Goal: Transaction & Acquisition: Purchase product/service

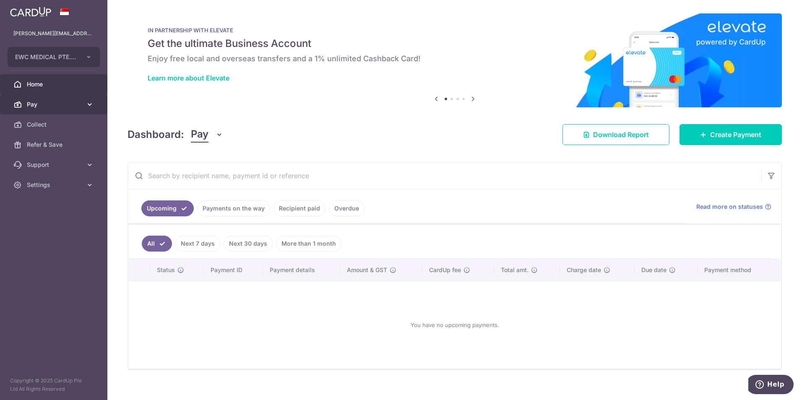
click at [54, 105] on span "Pay" at bounding box center [54, 104] width 55 height 8
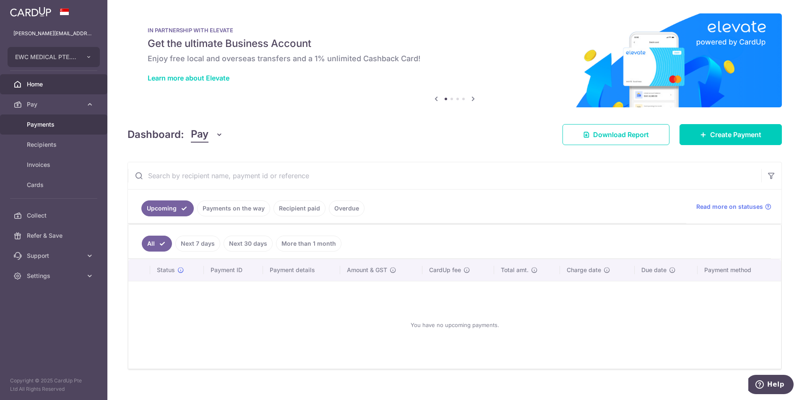
click at [58, 125] on span "Payments" at bounding box center [54, 124] width 55 height 8
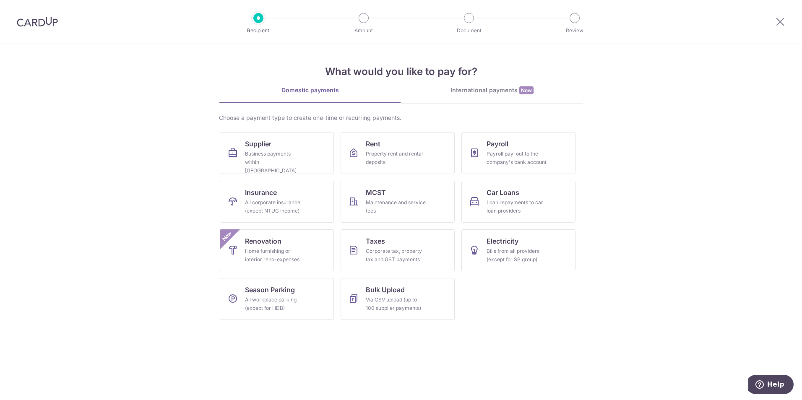
click at [491, 94] on div "International payments New" at bounding box center [492, 90] width 182 height 9
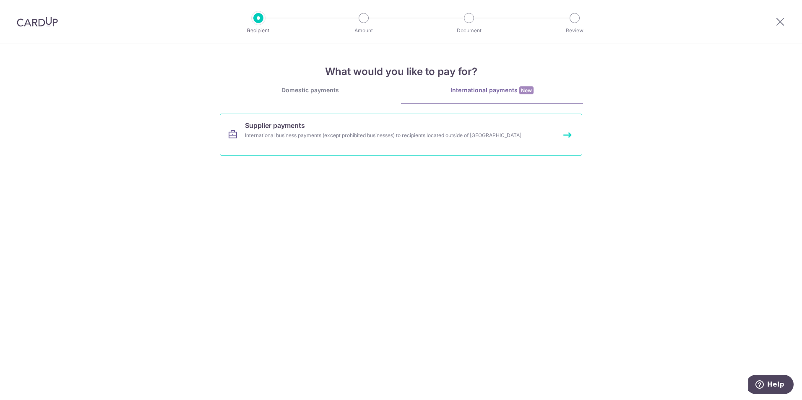
click at [406, 140] on link "Supplier payments International business payments (except prohibited businesses…" at bounding box center [401, 135] width 362 height 42
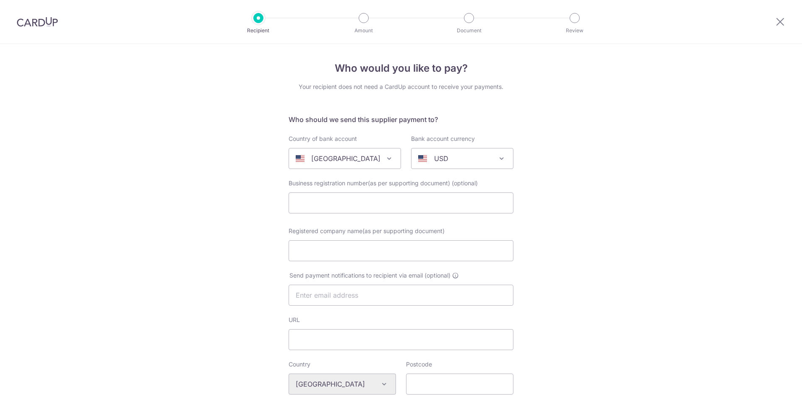
select select
click at [353, 153] on span "[GEOGRAPHIC_DATA]" at bounding box center [345, 158] width 112 height 20
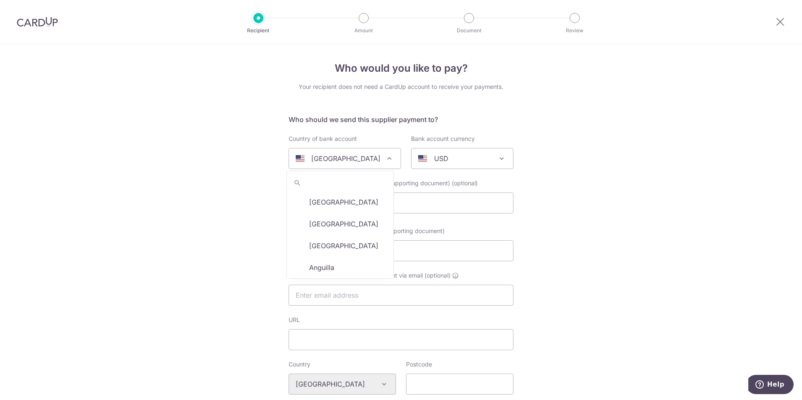
scroll to position [2581, 0]
click at [459, 154] on div "USD" at bounding box center [455, 158] width 75 height 10
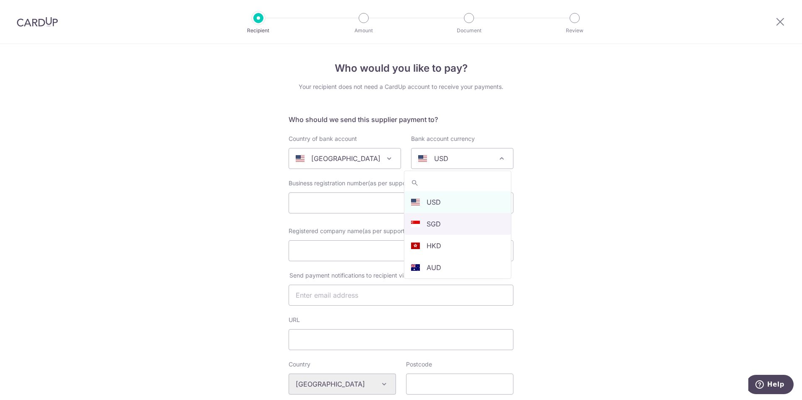
select select "1"
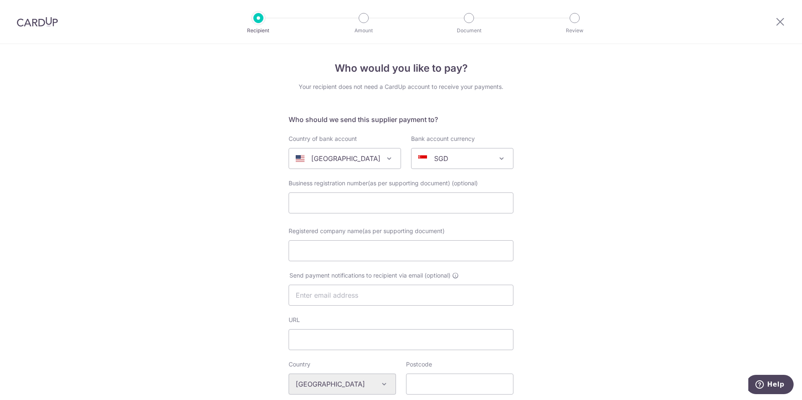
click at [365, 161] on div "[GEOGRAPHIC_DATA]" at bounding box center [338, 158] width 85 height 10
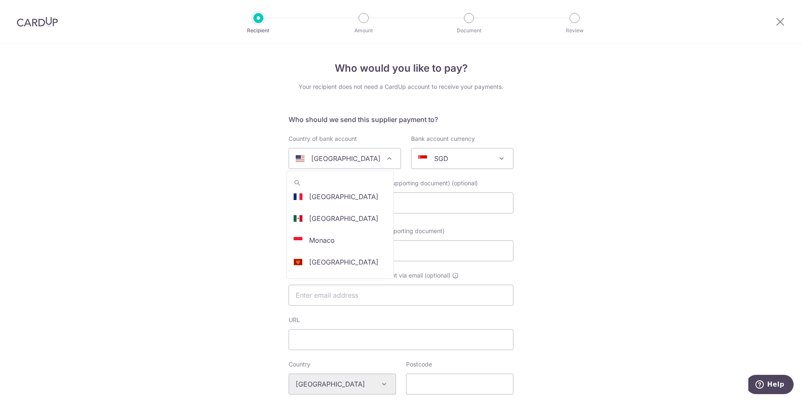
scroll to position [0, 0]
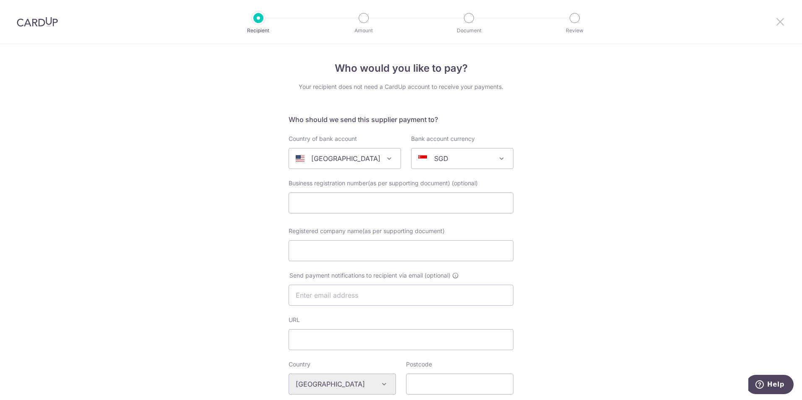
click at [783, 20] on icon at bounding box center [780, 21] width 10 height 10
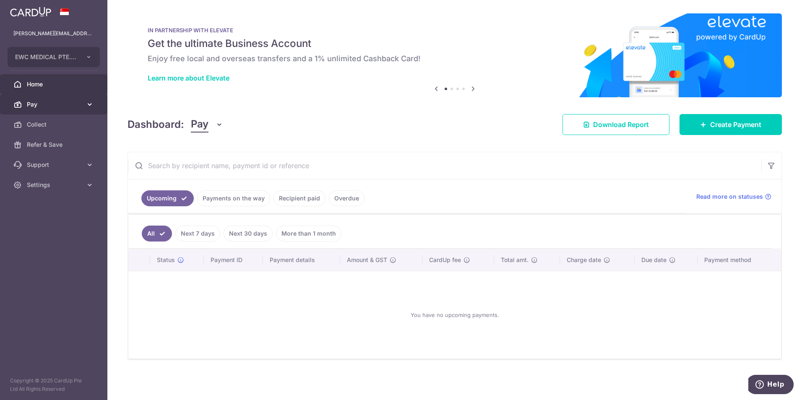
click at [64, 111] on link "Pay" at bounding box center [53, 104] width 107 height 20
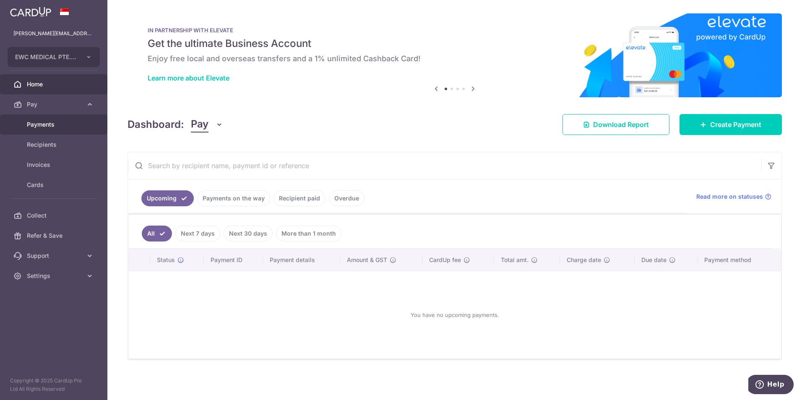
click at [67, 129] on link "Payments" at bounding box center [53, 124] width 107 height 20
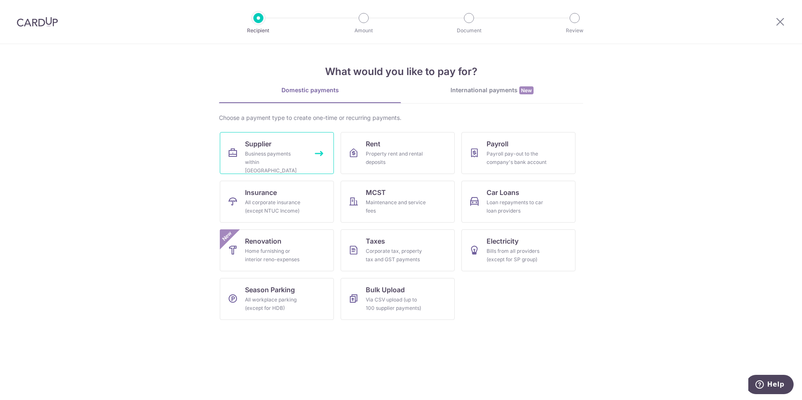
click at [278, 146] on link "Supplier Business payments within Singapore" at bounding box center [277, 153] width 114 height 42
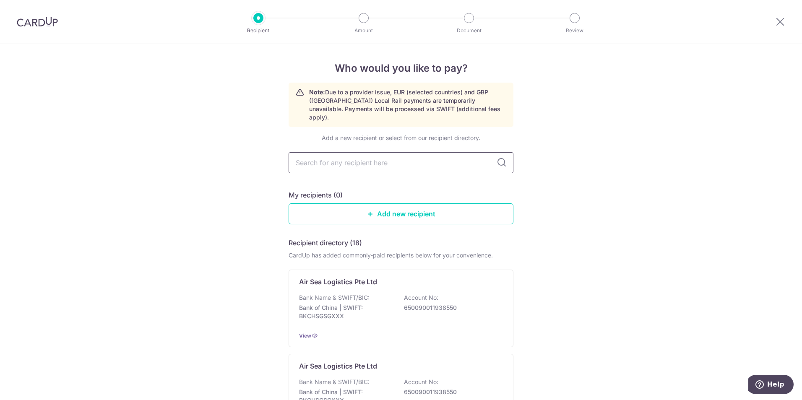
click at [350, 152] on input "text" at bounding box center [400, 162] width 225 height 21
type input "carl zeiss"
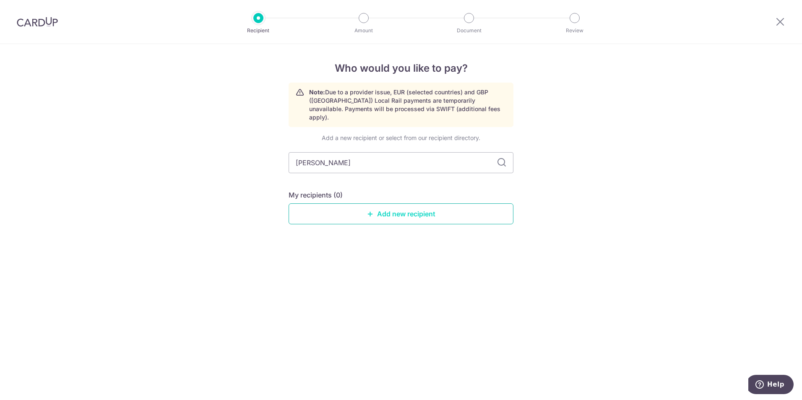
click at [382, 205] on link "Add new recipient" at bounding box center [400, 213] width 225 height 21
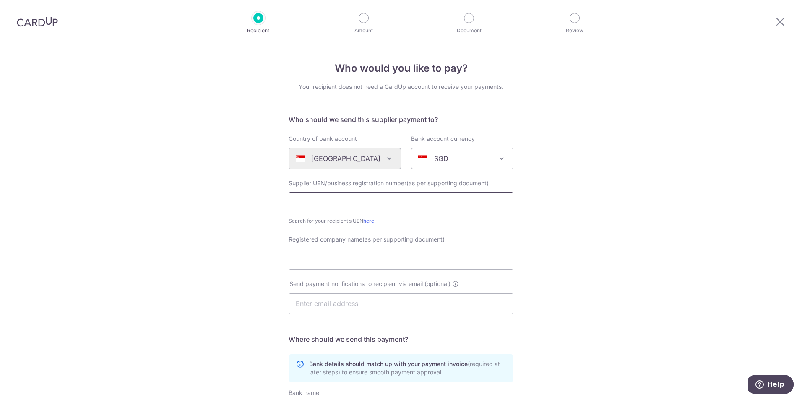
click at [324, 201] on input "text" at bounding box center [400, 202] width 225 height 21
click at [327, 257] on input "Registered company name(as per supporting document)" at bounding box center [400, 259] width 225 height 21
type input "Carl Zeiss Pte Ltd"
click at [228, 235] on div "Who would you like to pay? Your recipient does not need a CardUp account to rec…" at bounding box center [401, 298] width 802 height 508
click at [353, 309] on input "text" at bounding box center [400, 303] width 225 height 21
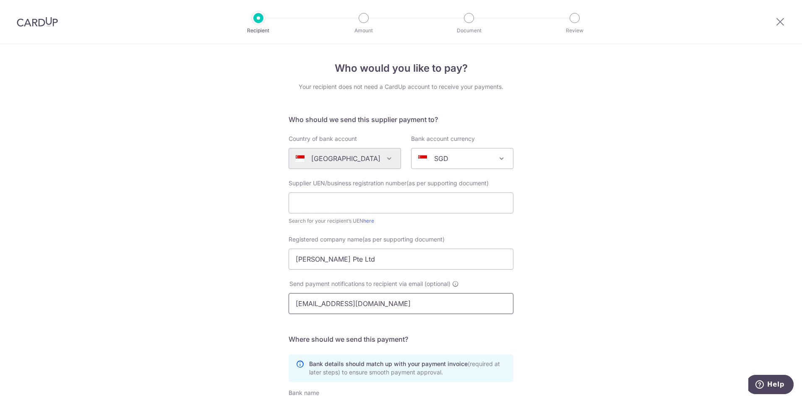
type input "ewechan@gmail.com"
click at [606, 122] on div "Who would you like to pay? Your recipient does not need a CardUp account to rec…" at bounding box center [401, 298] width 802 height 508
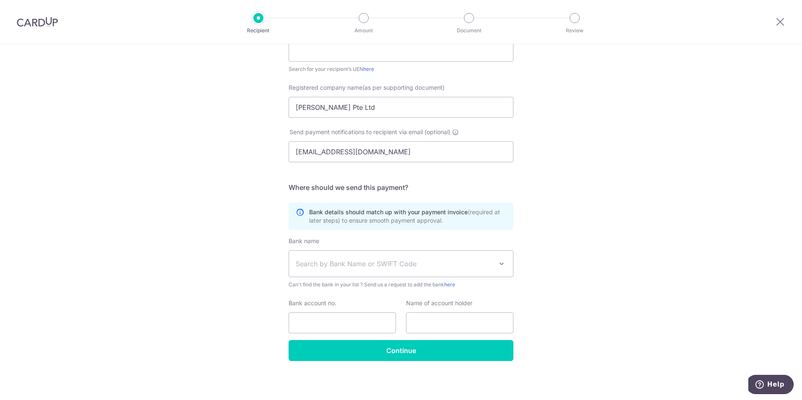
scroll to position [152, 0]
click at [367, 253] on span "Search by Bank Name or SWIFT Code" at bounding box center [401, 263] width 224 height 26
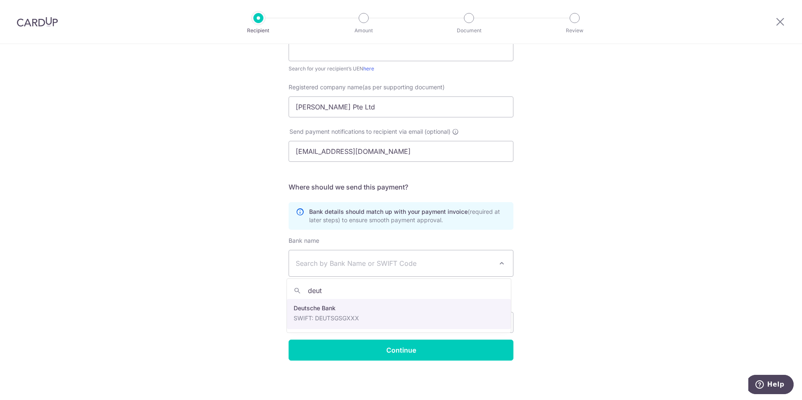
type input "deut"
select select "7"
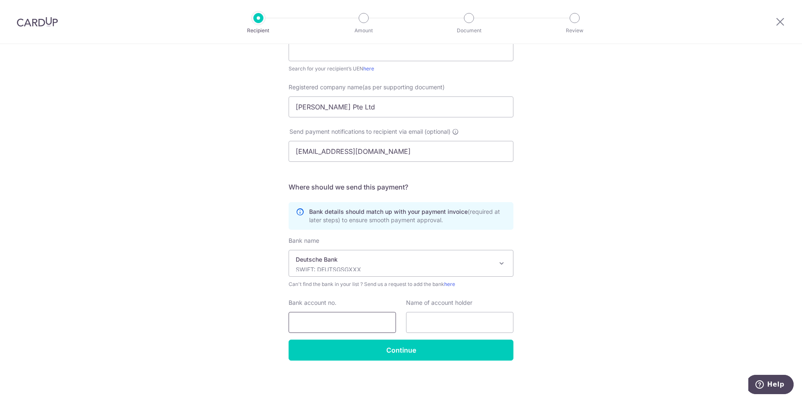
click at [350, 324] on input "Bank account no." at bounding box center [341, 322] width 107 height 21
click at [429, 318] on input "text" at bounding box center [459, 322] width 107 height 21
type input "Carl Zeiss Pte Ltd"
click at [218, 284] on div "Who would you like to pay? Your recipient does not need a CardUp account to rec…" at bounding box center [401, 146] width 802 height 508
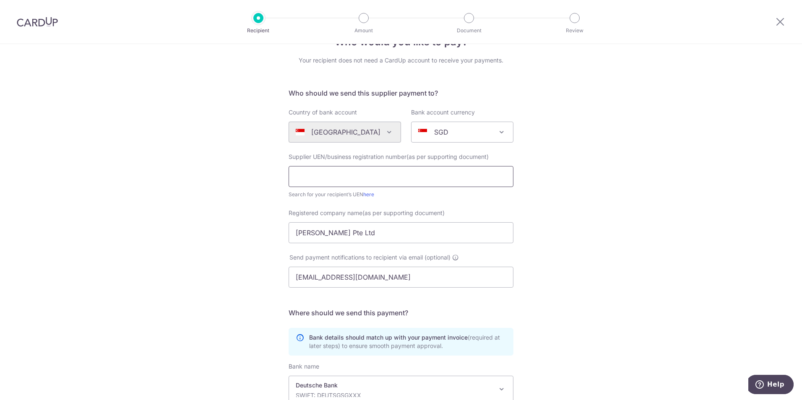
click at [383, 182] on input "text" at bounding box center [400, 176] width 225 height 21
click at [322, 174] on input "text" at bounding box center [400, 176] width 225 height 21
paste input "198403760Z"
type input "198403760Z"
click at [645, 189] on div "Who would you like to pay? Your recipient does not need a CardUp account to rec…" at bounding box center [401, 272] width 802 height 508
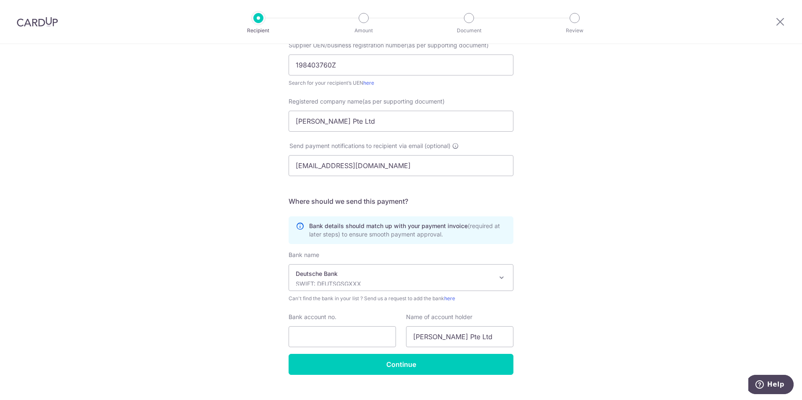
scroll to position [152, 0]
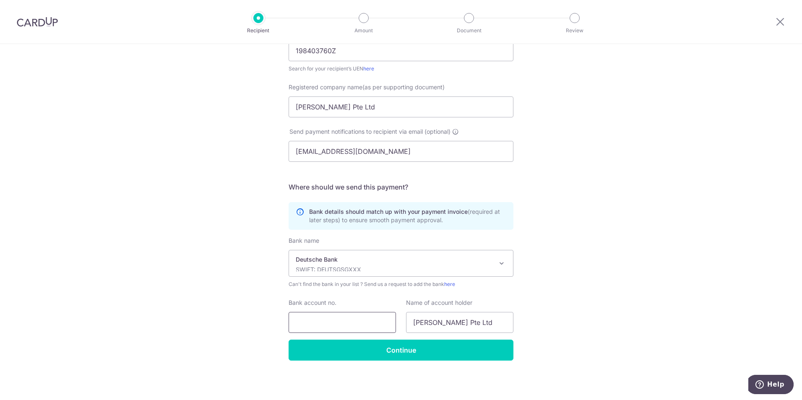
click at [330, 322] on input "Bank account no." at bounding box center [341, 322] width 107 height 21
paste input "250-3019-00-0"
click at [309, 321] on input "250-3019-00-0" at bounding box center [341, 322] width 107 height 21
click at [319, 322] on input "2503019-00-0" at bounding box center [341, 322] width 107 height 21
click at [323, 325] on input "2503019-00-0" at bounding box center [341, 322] width 107 height 21
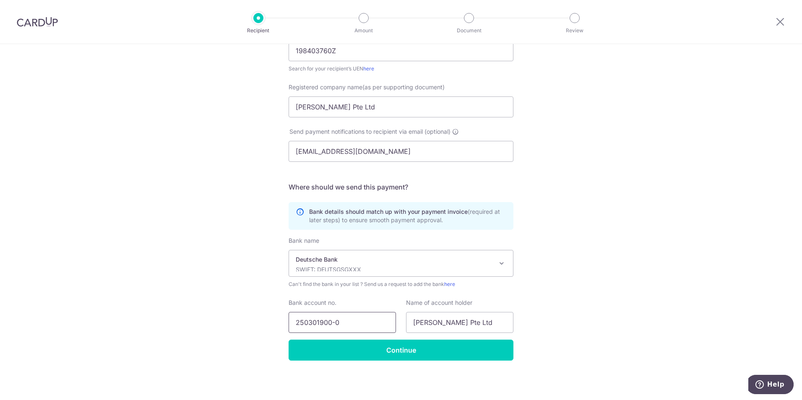
click at [333, 324] on input "250301900-0" at bounding box center [341, 322] width 107 height 21
type input "2503019000"
click at [391, 357] on input "Continue" at bounding box center [400, 350] width 225 height 21
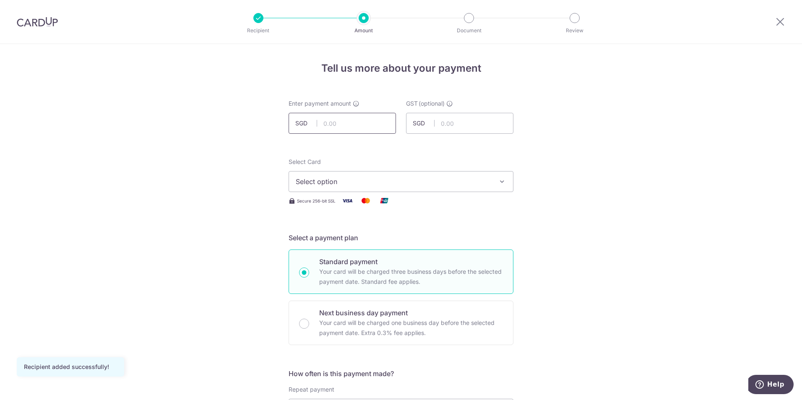
click at [334, 124] on input "text" at bounding box center [341, 123] width 107 height 21
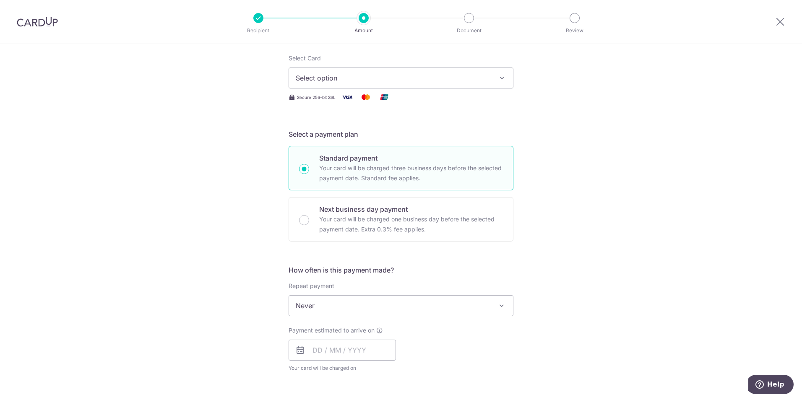
scroll to position [84, 0]
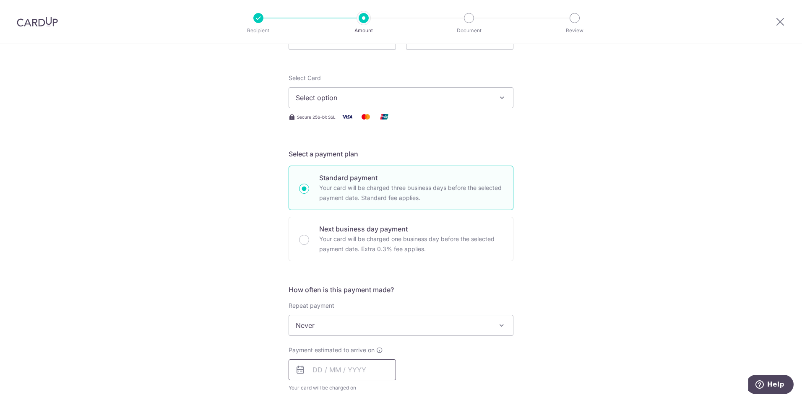
click at [330, 368] on input "text" at bounding box center [341, 369] width 107 height 21
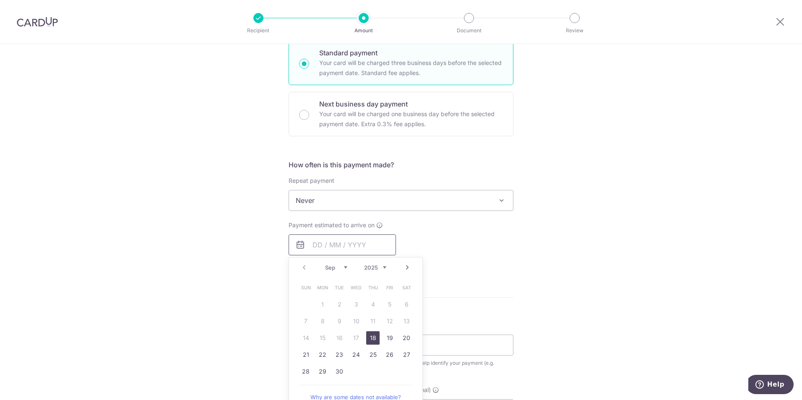
scroll to position [210, 0]
click at [369, 336] on link "18" at bounding box center [372, 336] width 13 height 13
type input "[DATE]"
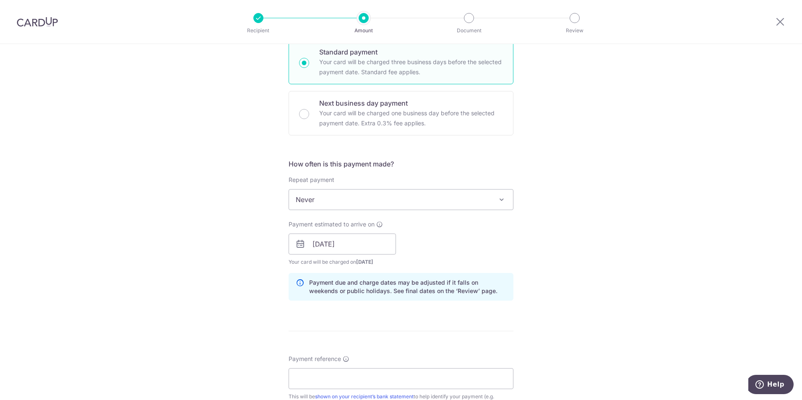
click at [586, 217] on div "Tell us more about your payment Enter payment amount SGD GST (optional) SGD Rec…" at bounding box center [401, 258] width 802 height 849
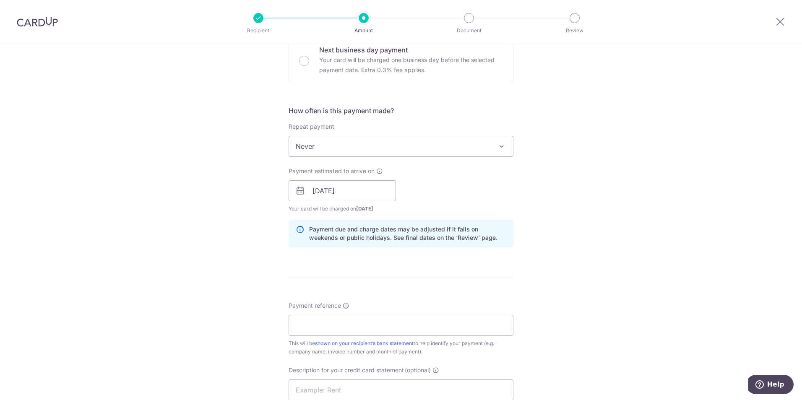
scroll to position [335, 0]
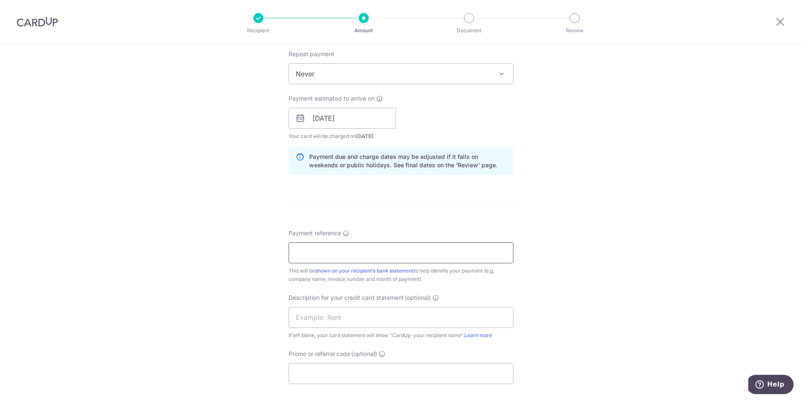
click at [360, 247] on input "Payment reference" at bounding box center [400, 252] width 225 height 21
type input "Zeiss 10% deposit"
click at [375, 323] on input "text" at bounding box center [400, 317] width 225 height 21
type input "Z"
click at [359, 370] on input "Promo or referral code (optional)" at bounding box center [400, 373] width 225 height 21
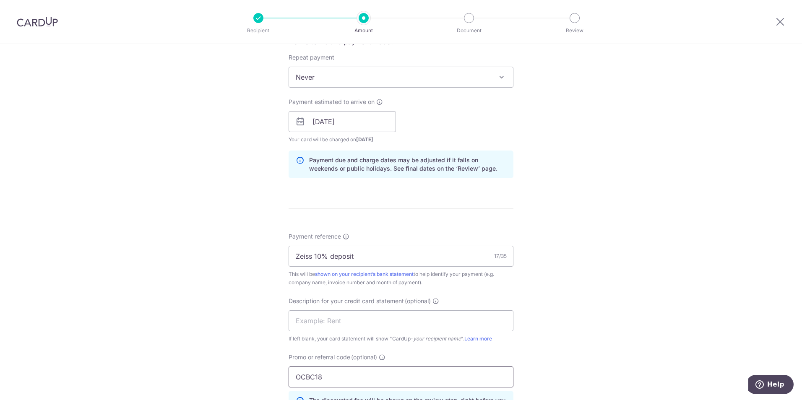
scroll to position [377, 0]
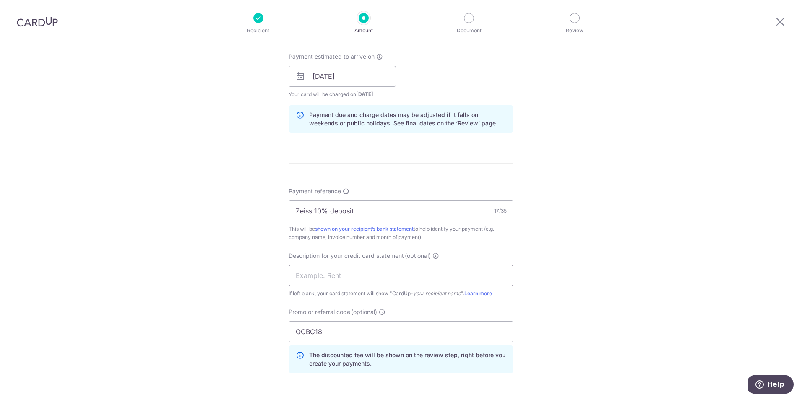
click at [339, 278] on input "text" at bounding box center [400, 275] width 225 height 21
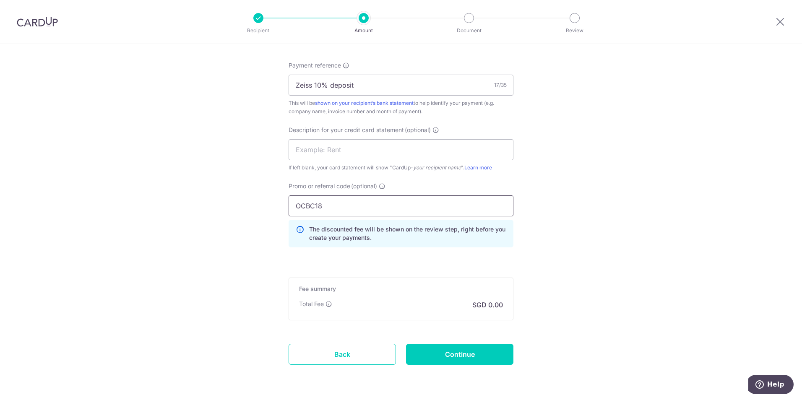
drag, startPoint x: 340, startPoint y: 214, endPoint x: 273, endPoint y: 212, distance: 67.5
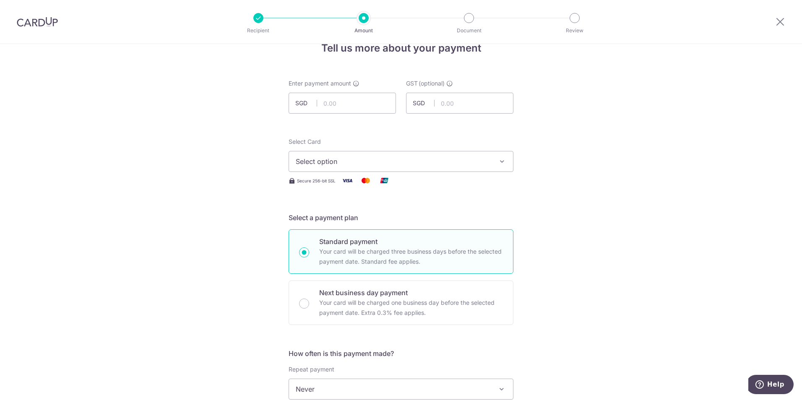
scroll to position [0, 0]
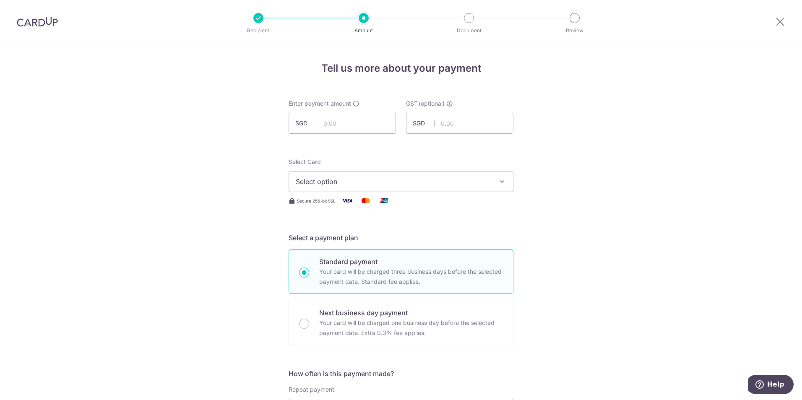
type input "BOFF185"
click at [336, 176] on button "Select option" at bounding box center [400, 181] width 225 height 21
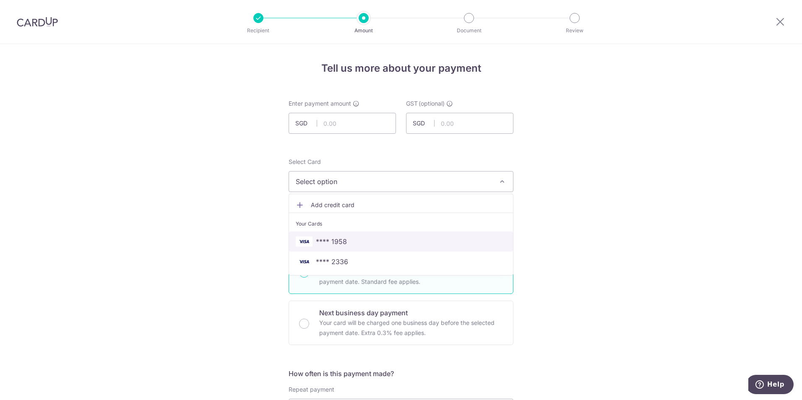
click at [341, 239] on span "**** 1958" at bounding box center [331, 241] width 31 height 10
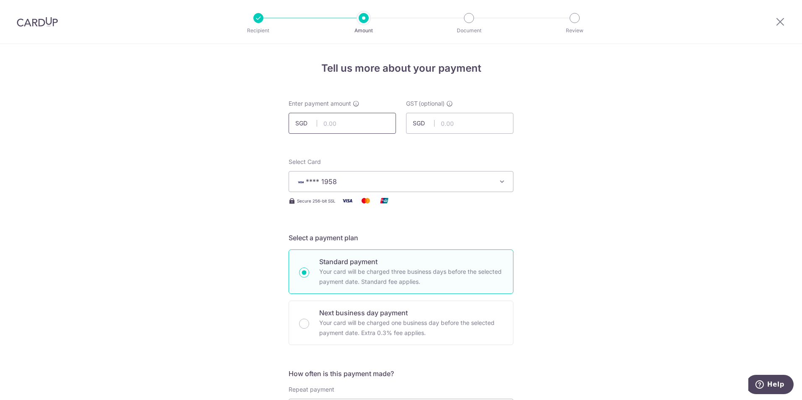
click at [325, 124] on input "text" at bounding box center [341, 123] width 107 height 21
click at [356, 103] on icon at bounding box center [356, 103] width 7 height 7
click at [351, 123] on input "text" at bounding box center [341, 123] width 107 height 21
click at [450, 101] on icon at bounding box center [449, 103] width 7 height 7
drag, startPoint x: 361, startPoint y: 124, endPoint x: 272, endPoint y: 121, distance: 89.8
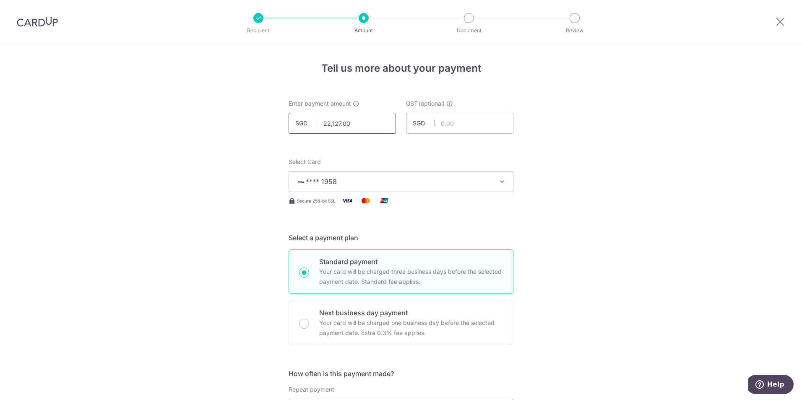
type input "20,300.00"
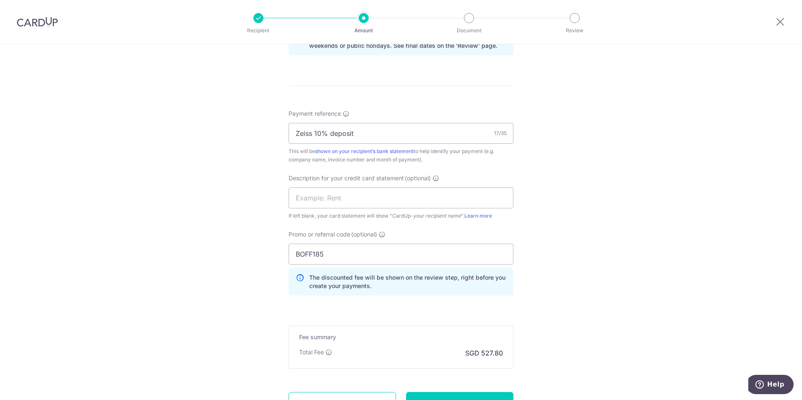
scroll to position [531, 0]
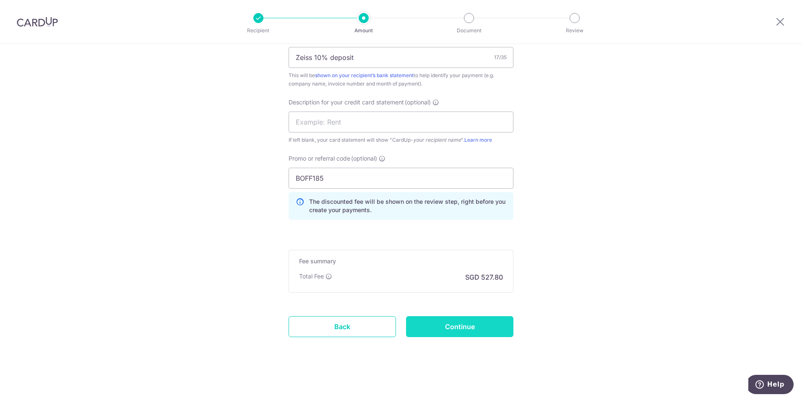
type input "1,827.00"
click at [470, 326] on input "Continue" at bounding box center [459, 326] width 107 height 21
type input "Create Schedule"
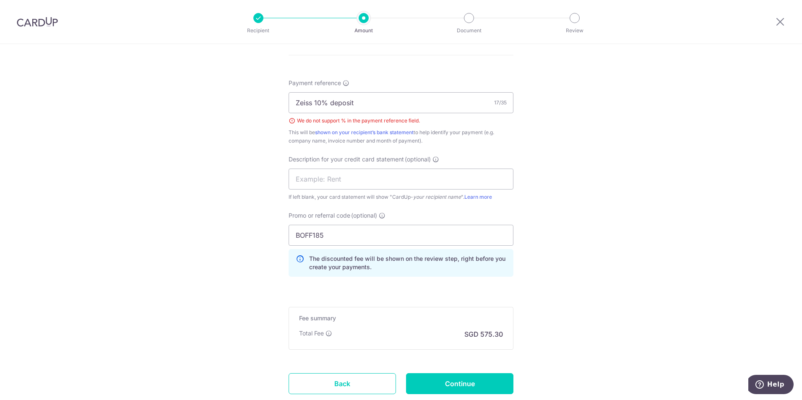
scroll to position [417, 0]
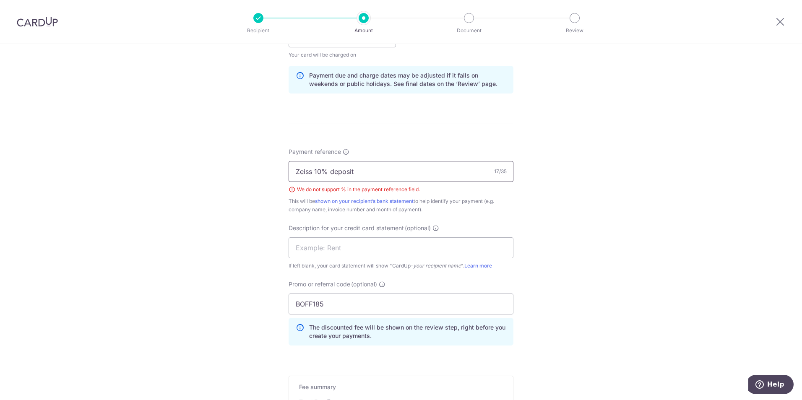
drag, startPoint x: 325, startPoint y: 172, endPoint x: 314, endPoint y: 172, distance: 10.5
click at [314, 172] on input "Zeiss 10% deposit" at bounding box center [400, 171] width 225 height 21
drag, startPoint x: 315, startPoint y: 171, endPoint x: 286, endPoint y: 170, distance: 28.9
click at [288, 170] on input "Zeiss device deposit" at bounding box center [400, 171] width 225 height 21
type input "Zeiss device deposit"
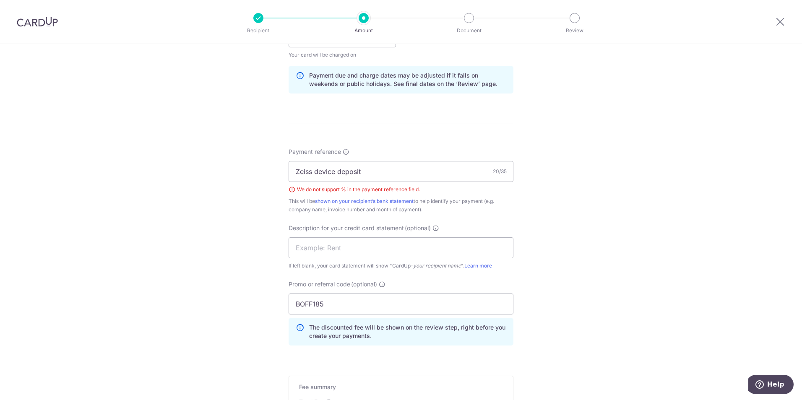
click at [581, 185] on div "Tell us more about your payment Enter payment amount SGD 20,300.00 20300.00 GST…" at bounding box center [401, 76] width 802 height 899
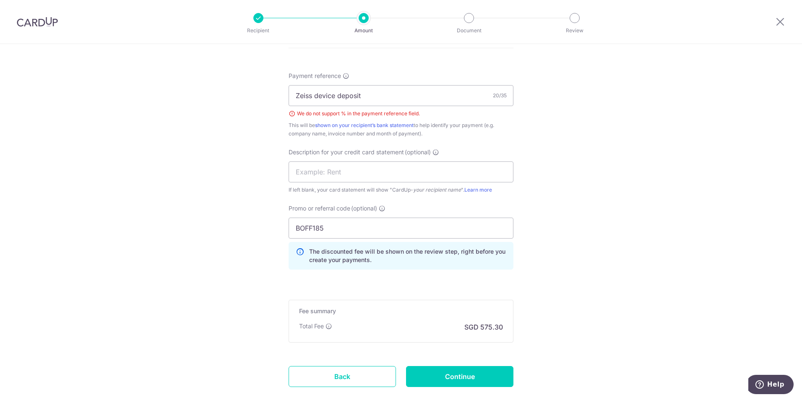
scroll to position [543, 0]
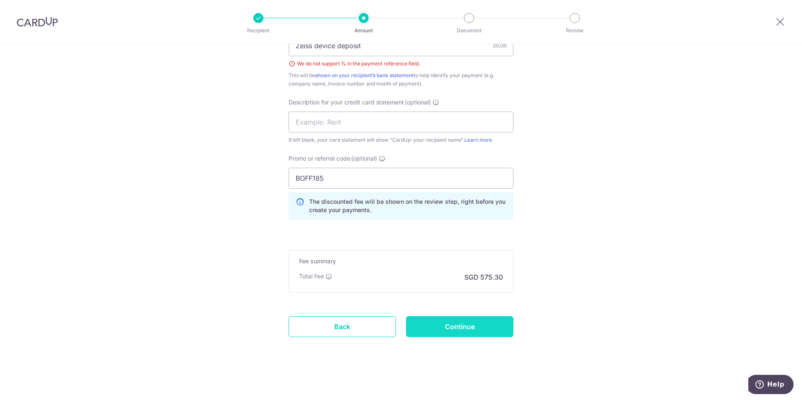
click at [484, 322] on input "Continue" at bounding box center [459, 326] width 107 height 21
type input "Create Schedule"
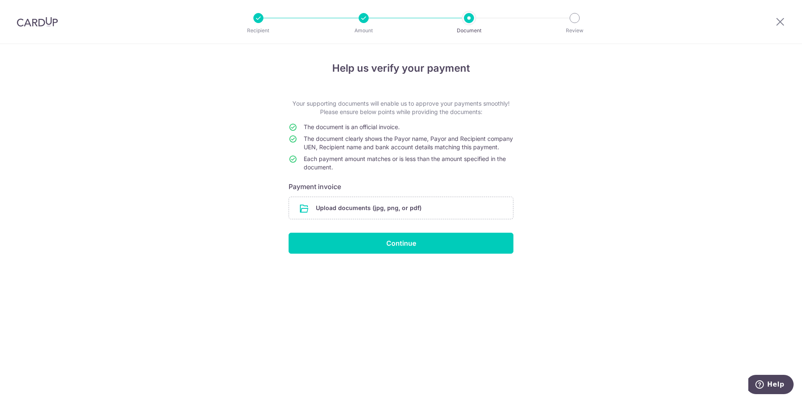
drag, startPoint x: 304, startPoint y: 138, endPoint x: 351, endPoint y: 157, distance: 51.2
click at [351, 155] on td "The document clearly shows the Payor name, Payor and Recipient company UEN, Rec…" at bounding box center [409, 145] width 210 height 20
drag, startPoint x: 351, startPoint y: 157, endPoint x: 404, endPoint y: 159, distance: 53.3
click at [404, 155] on td "The document clearly shows the Payor name, Payor and Recipient company UEN, Rec…" at bounding box center [409, 145] width 210 height 20
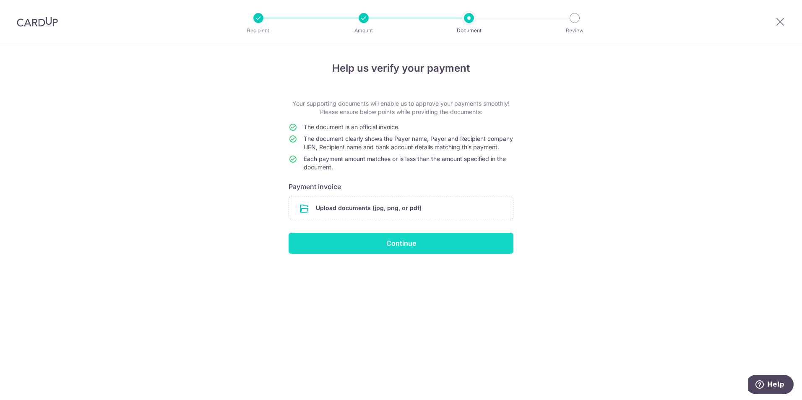
click at [430, 251] on input "Continue" at bounding box center [400, 243] width 225 height 21
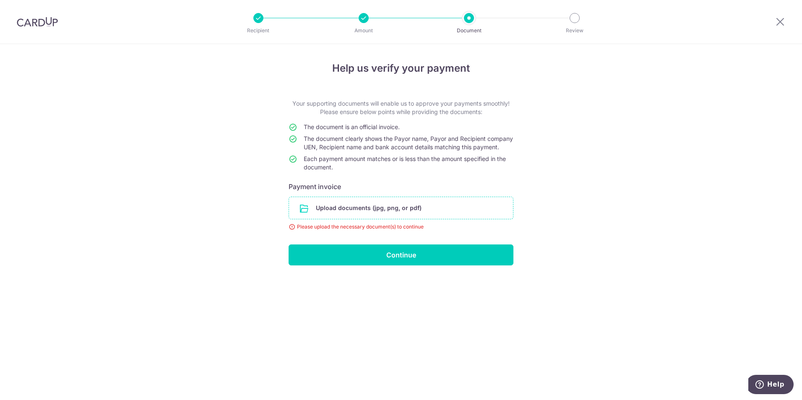
click at [390, 214] on input "file" at bounding box center [401, 208] width 224 height 22
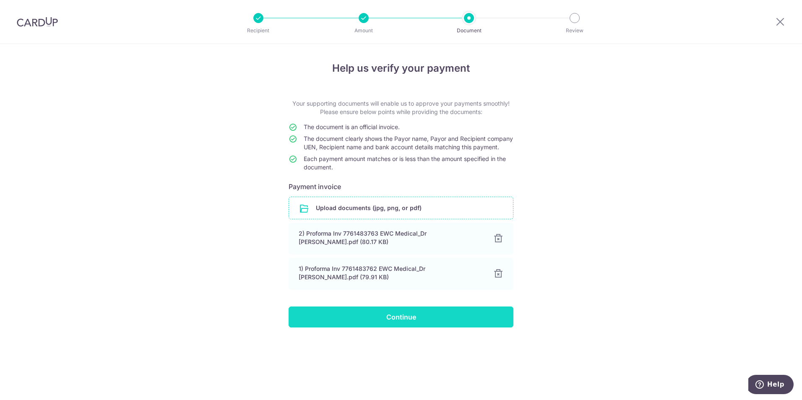
click at [434, 325] on input "Continue" at bounding box center [400, 317] width 225 height 21
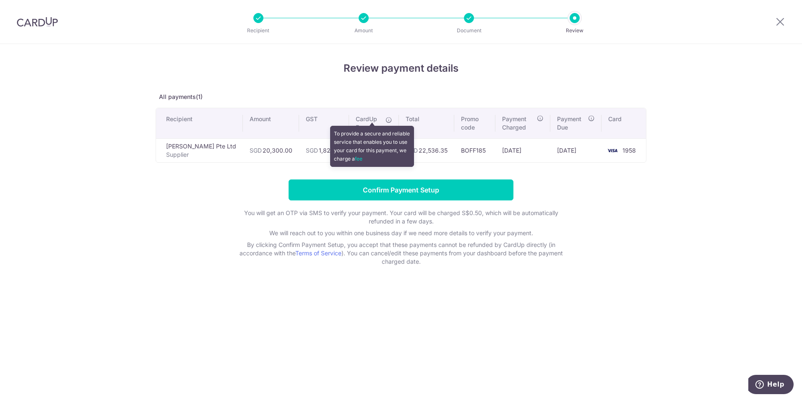
click at [385, 122] on icon at bounding box center [388, 120] width 7 height 7
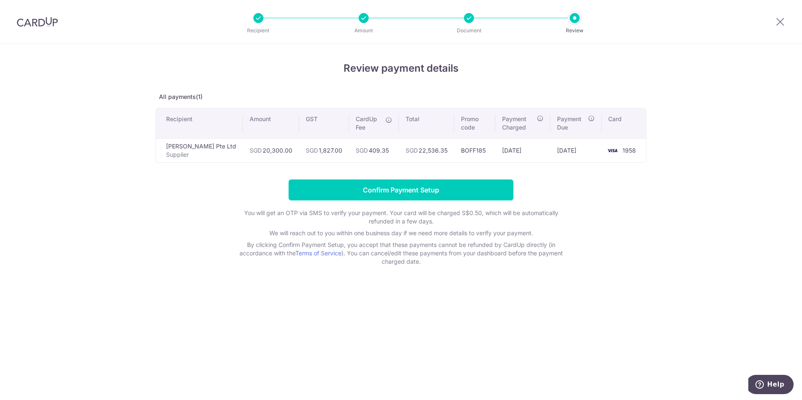
click at [385, 122] on icon at bounding box center [388, 120] width 7 height 7
click at [385, 120] on icon at bounding box center [388, 120] width 7 height 7
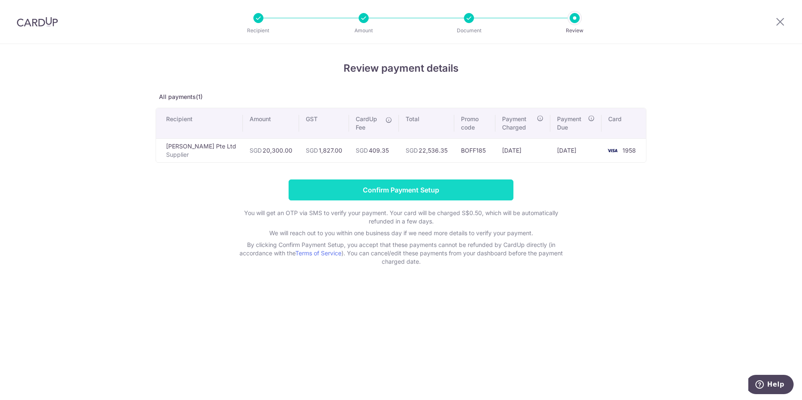
click at [412, 187] on input "Confirm Payment Setup" at bounding box center [400, 189] width 225 height 21
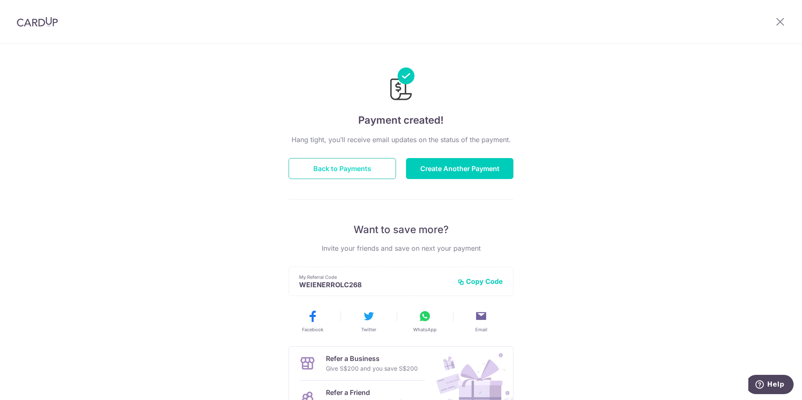
click at [326, 172] on button "Back to Payments" at bounding box center [341, 168] width 107 height 21
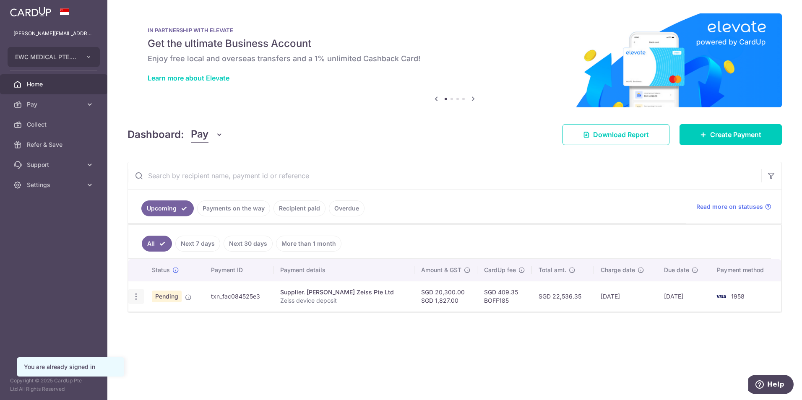
click at [132, 296] on icon "button" at bounding box center [136, 296] width 9 height 9
click at [164, 338] on span "Cancel payment" at bounding box center [181, 340] width 56 height 10
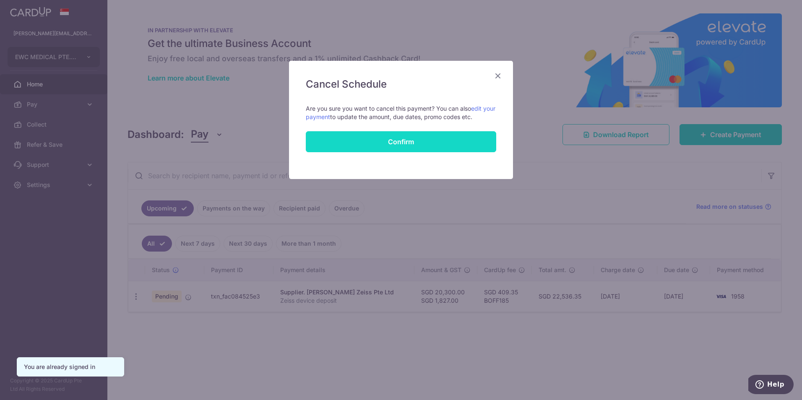
click at [369, 144] on button "Confirm" at bounding box center [401, 141] width 190 height 21
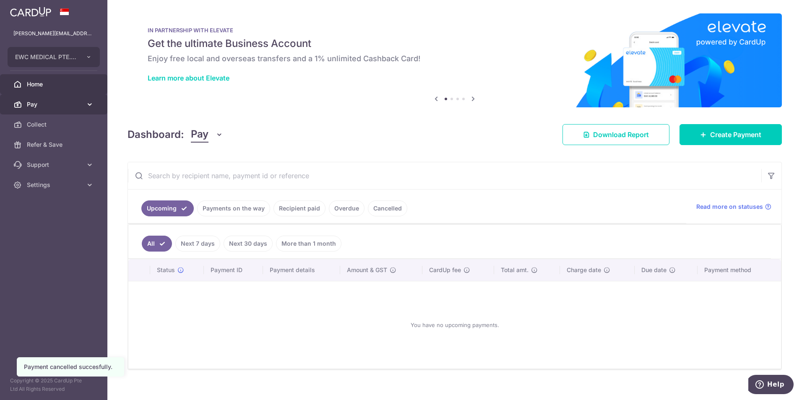
click at [53, 100] on span "Pay" at bounding box center [54, 104] width 55 height 8
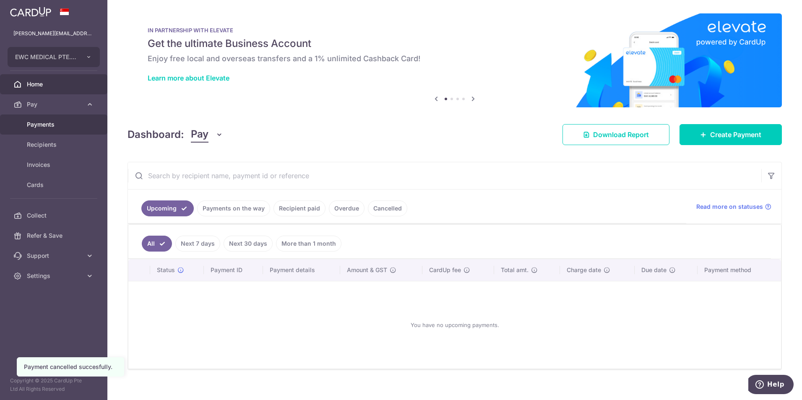
click at [52, 126] on span "Payments" at bounding box center [54, 124] width 55 height 8
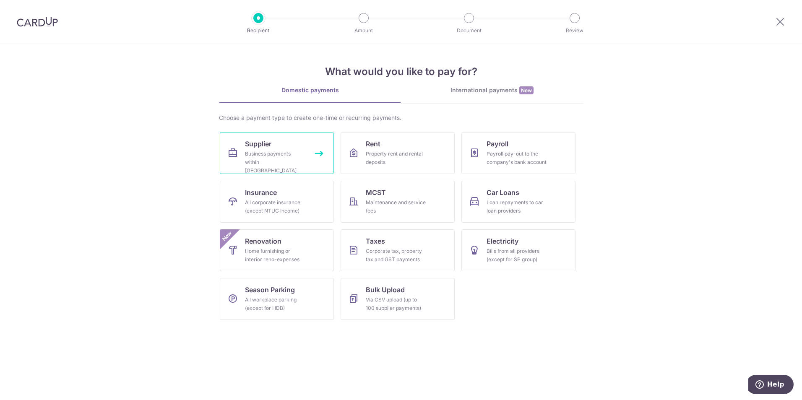
click at [284, 154] on div "Business payments within [GEOGRAPHIC_DATA]" at bounding box center [275, 162] width 60 height 25
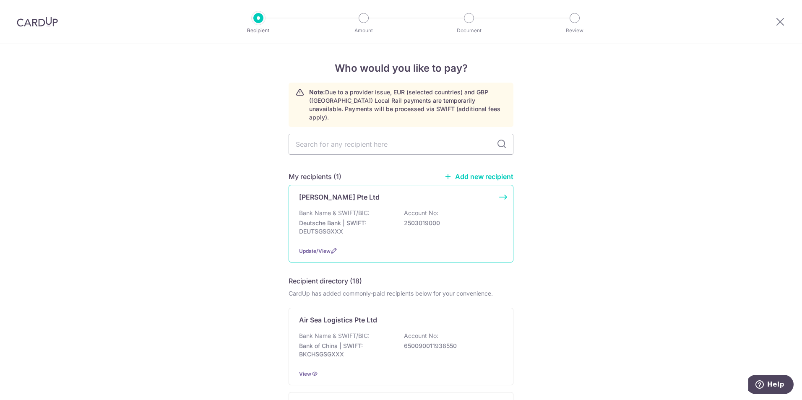
click at [376, 196] on div "Carl Zeiss Pte Ltd Bank Name & SWIFT/BIC: Deutsche Bank | SWIFT: DEUTSGSGXXX Ac…" at bounding box center [400, 224] width 225 height 78
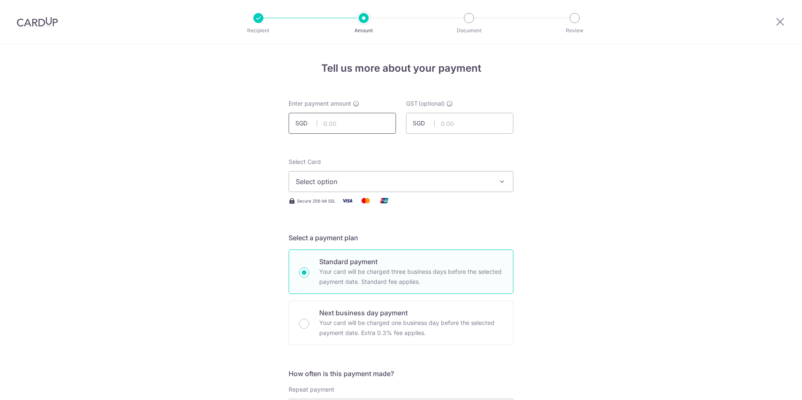
click at [341, 117] on input "text" at bounding box center [341, 123] width 107 height 21
type input "10,000.00"
click at [368, 182] on span "Select option" at bounding box center [393, 182] width 195 height 10
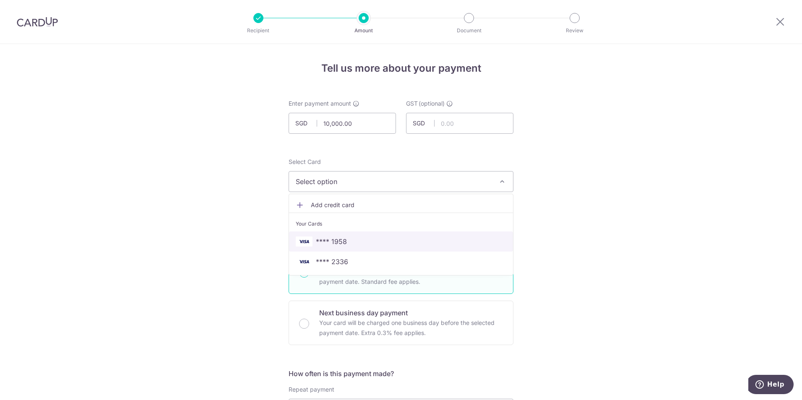
click at [353, 241] on span "**** 1958" at bounding box center [401, 241] width 210 height 10
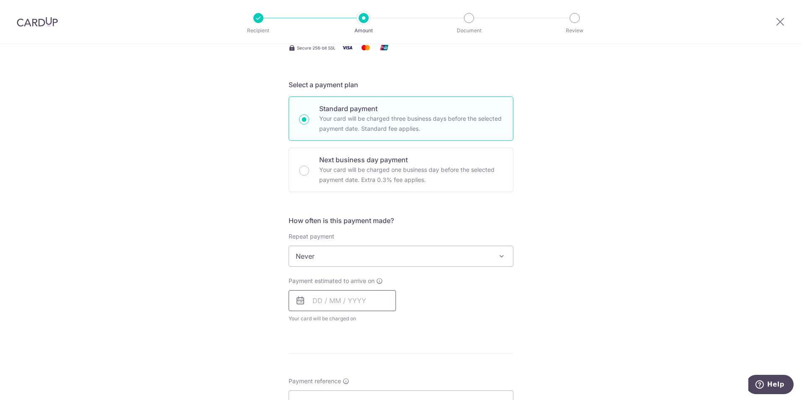
scroll to position [168, 0]
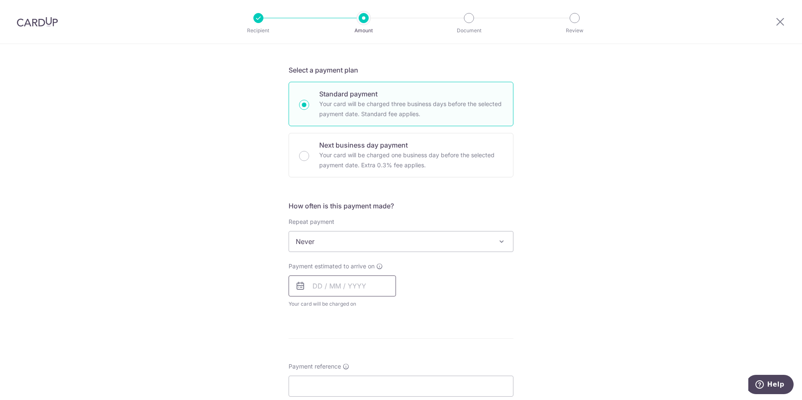
click at [322, 292] on input "text" at bounding box center [341, 285] width 107 height 21
click at [373, 383] on link "18" at bounding box center [372, 378] width 13 height 13
type input "[DATE]"
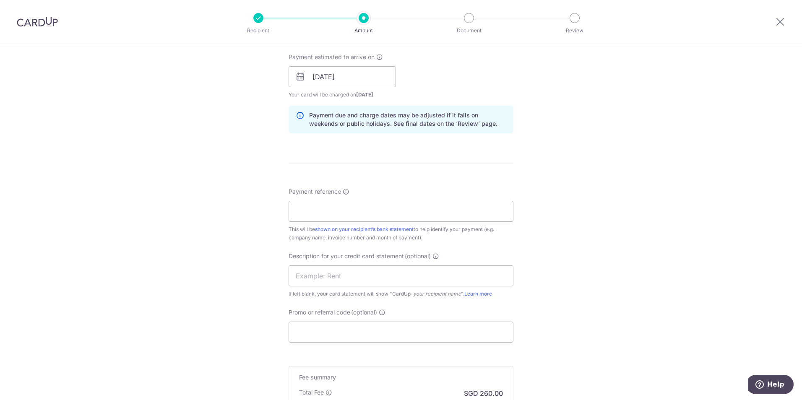
scroll to position [377, 0]
click at [331, 212] on input "Payment reference" at bounding box center [400, 210] width 225 height 21
type input "ZEISS"
click at [238, 195] on div "Tell us more about your payment Enter payment amount SGD 10,000.00 10000.00 GST…" at bounding box center [401, 91] width 802 height 849
click at [368, 279] on input "text" at bounding box center [400, 275] width 225 height 21
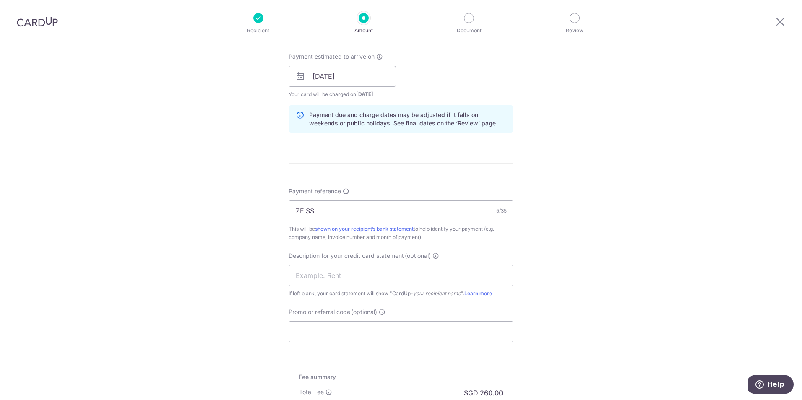
click at [243, 301] on div "Tell us more about your payment Enter payment amount SGD 10,000.00 10000.00 GST…" at bounding box center [401, 91] width 802 height 849
click at [322, 334] on input "Promo or referral code (optional)" at bounding box center [400, 331] width 225 height 21
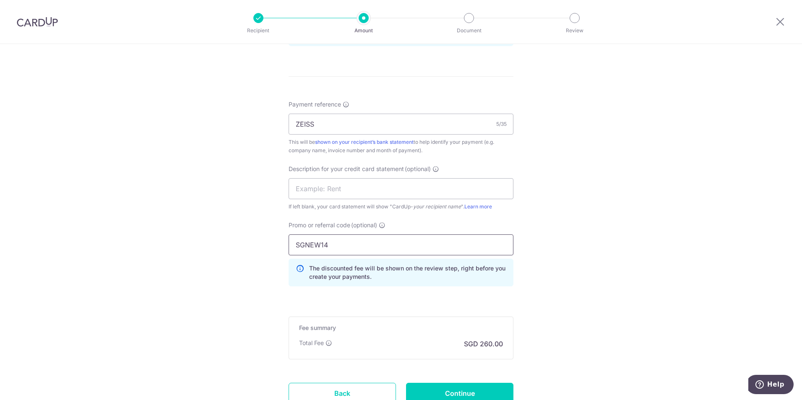
scroll to position [531, 0]
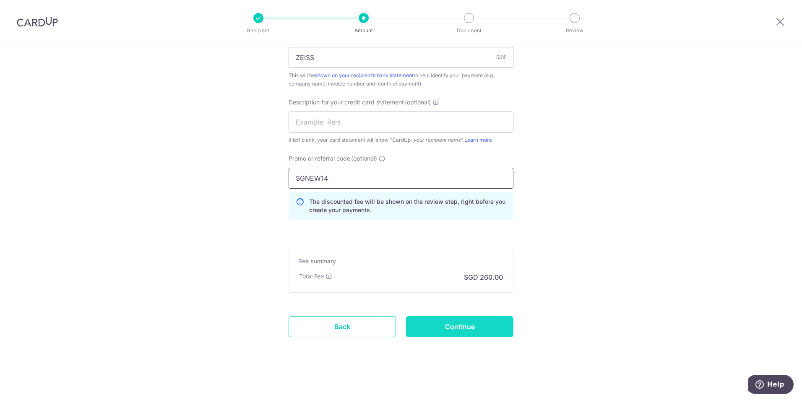
type input "SGNEW14"
click at [481, 322] on input "Continue" at bounding box center [459, 326] width 107 height 21
type input "Create Schedule"
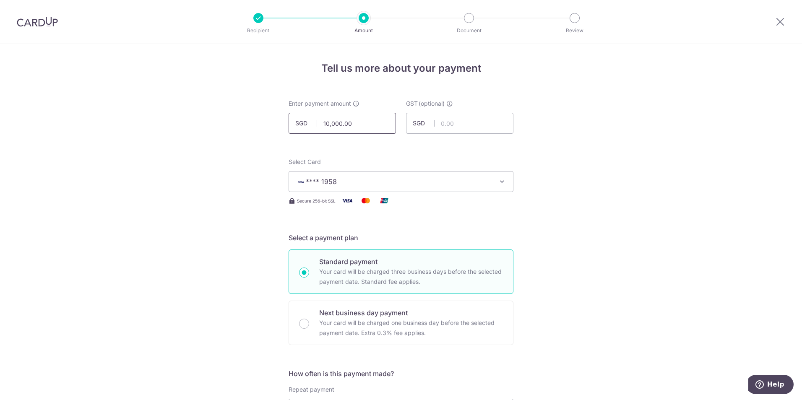
drag, startPoint x: 362, startPoint y: 123, endPoint x: 294, endPoint y: 126, distance: 68.4
click at [294, 127] on div "SGD 10,000.00 10000.00" at bounding box center [341, 123] width 107 height 21
type input "5,000.00"
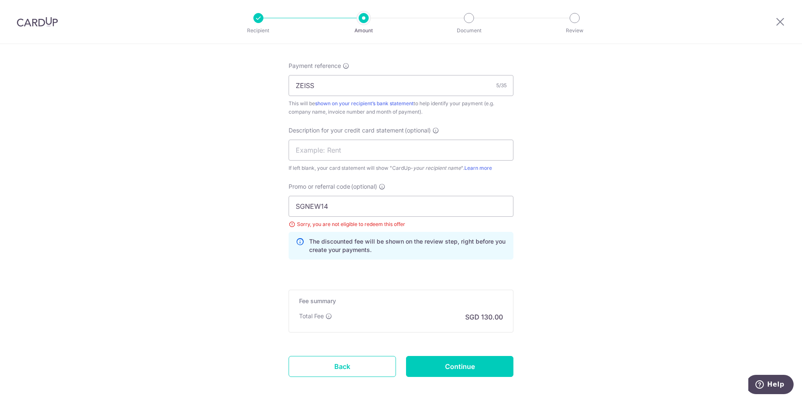
scroll to position [543, 0]
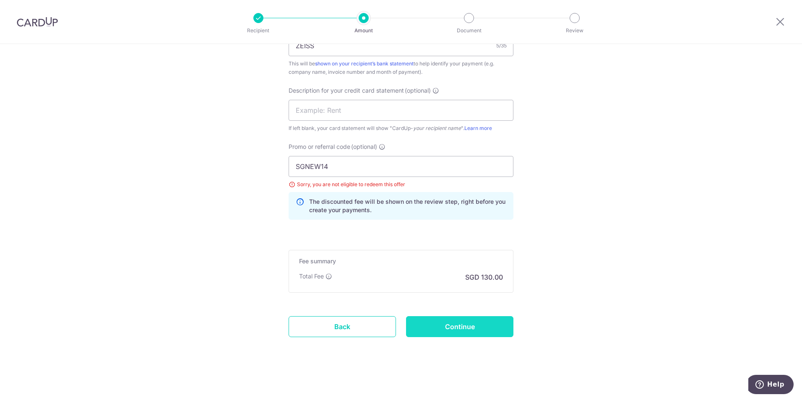
click at [454, 323] on input "Continue" at bounding box center [459, 326] width 107 height 21
type input "Update Schedule"
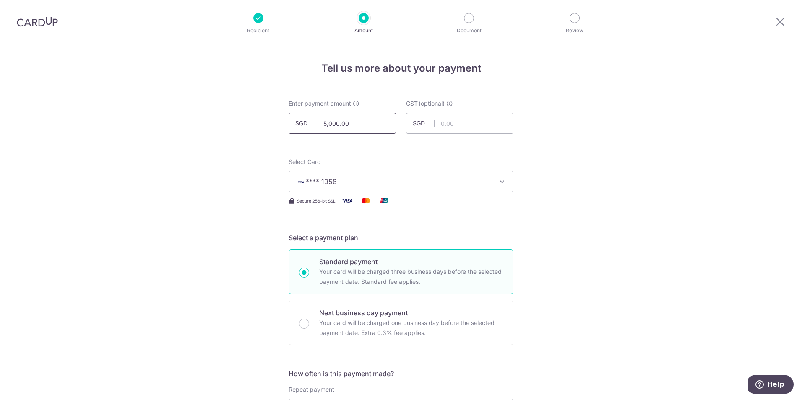
drag, startPoint x: 359, startPoint y: 128, endPoint x: 263, endPoint y: 128, distance: 96.0
type input "10,000.00"
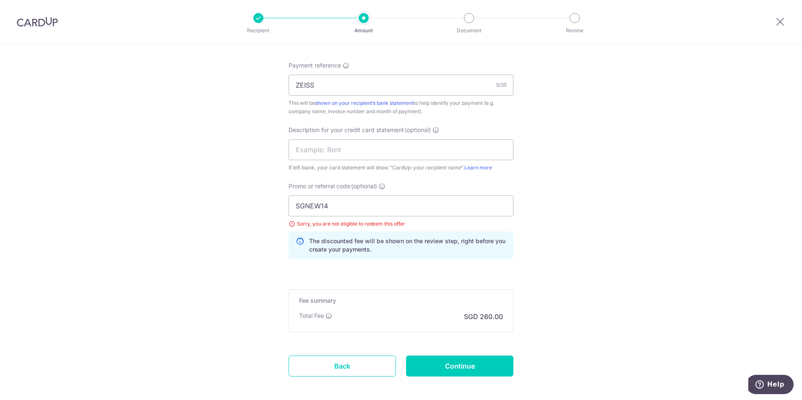
scroll to position [192, 0]
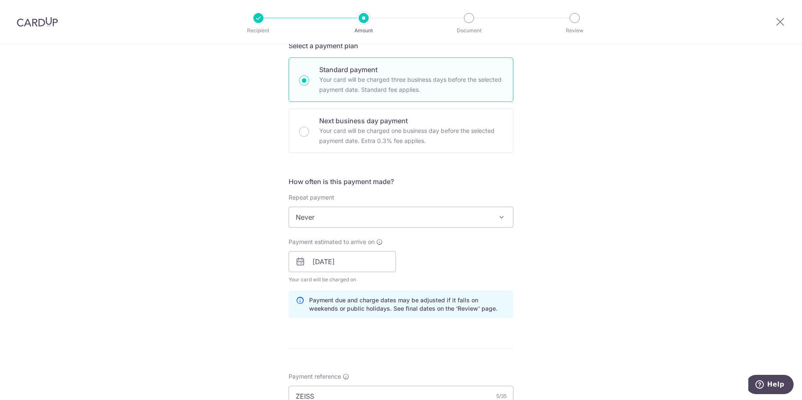
click at [783, 27] on div at bounding box center [780, 22] width 44 height 44
click at [779, 19] on icon at bounding box center [780, 21] width 10 height 10
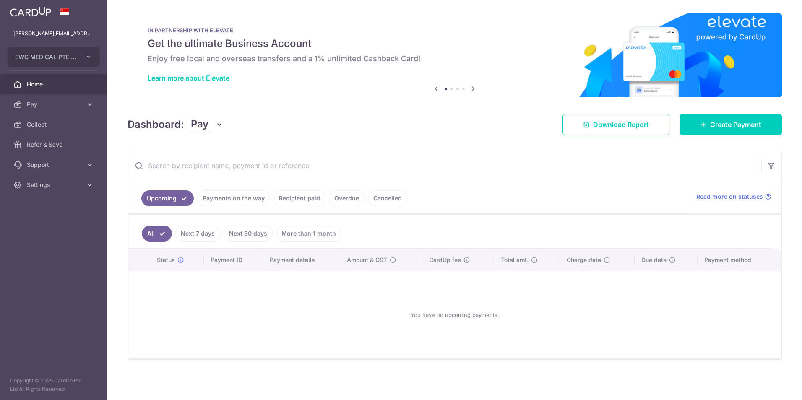
click at [298, 197] on link "Recipient paid" at bounding box center [299, 198] width 52 height 16
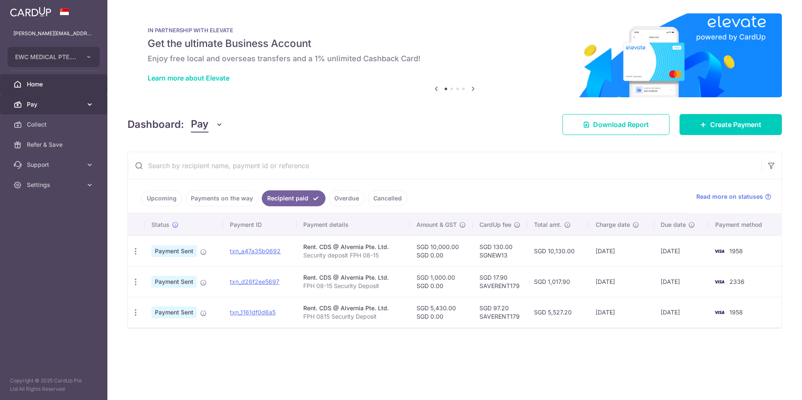
click at [83, 102] on link "Pay" at bounding box center [53, 104] width 107 height 20
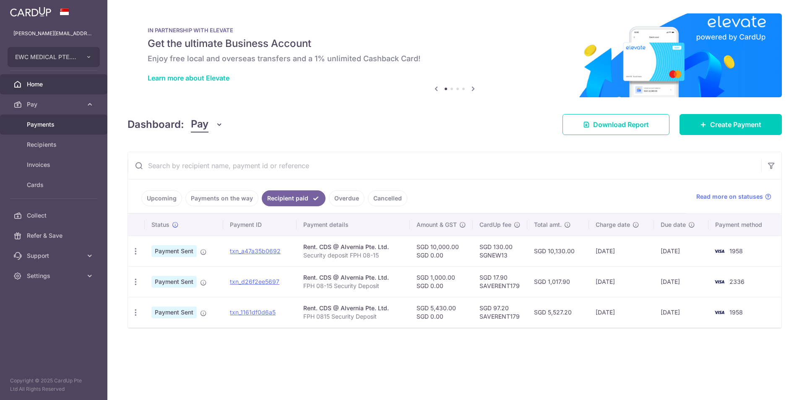
click at [71, 125] on span "Payments" at bounding box center [54, 124] width 55 height 8
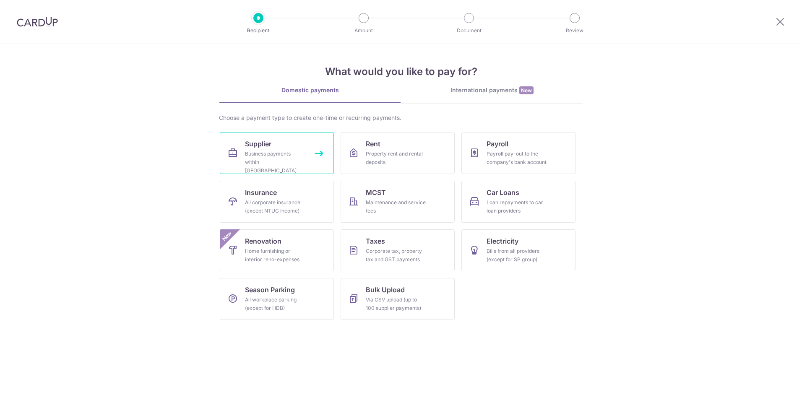
click at [256, 152] on div "Business payments within [GEOGRAPHIC_DATA]" at bounding box center [275, 162] width 60 height 25
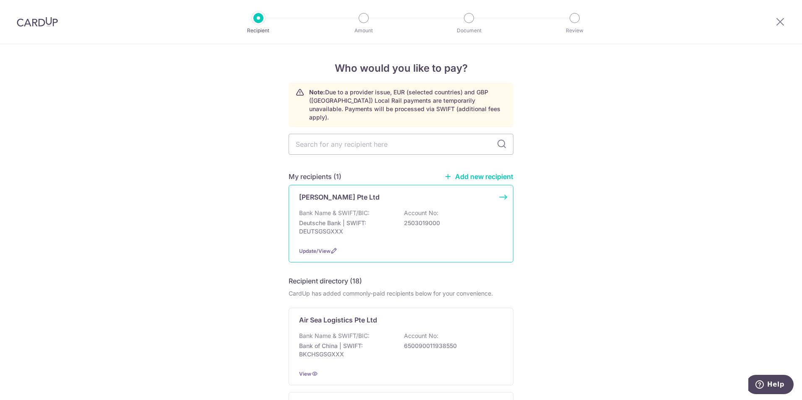
click at [353, 192] on div "[PERSON_NAME] Pte Ltd" at bounding box center [396, 197] width 194 height 10
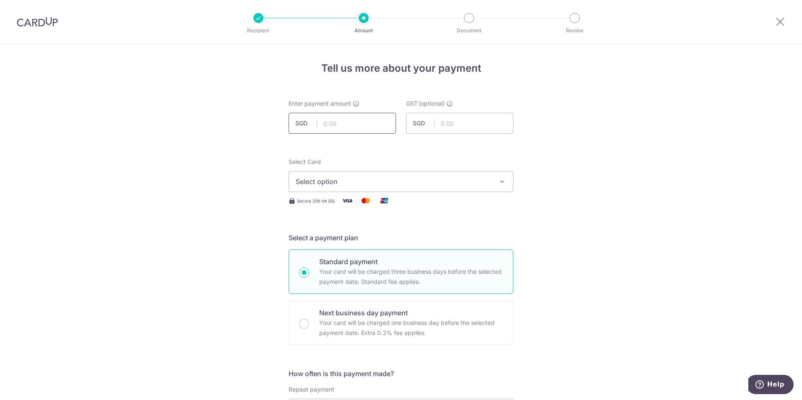
click at [333, 124] on input "text" at bounding box center [341, 123] width 107 height 21
type input "20,300.00"
type input "1,827.00"
click at [337, 184] on span "Select option" at bounding box center [393, 182] width 195 height 10
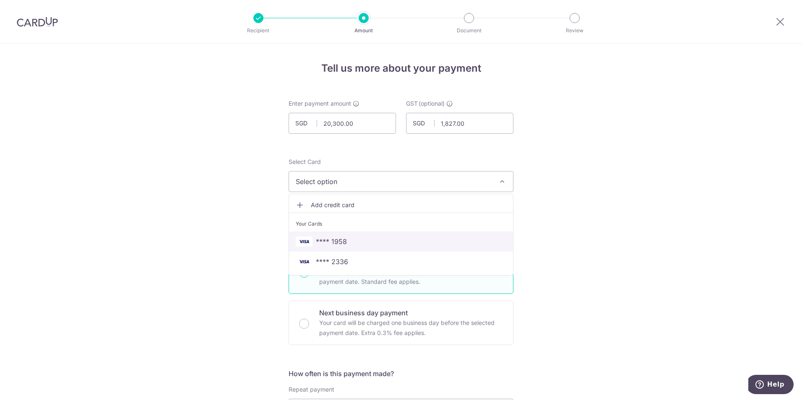
click at [353, 238] on span "**** 1958" at bounding box center [401, 241] width 210 height 10
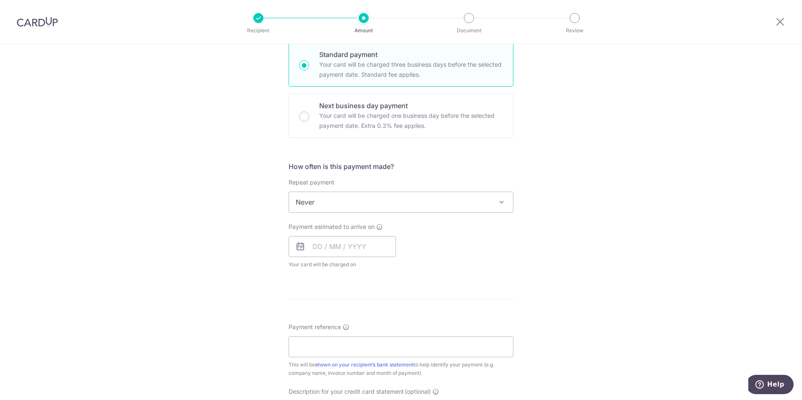
scroll to position [210, 0]
click at [328, 252] on input "text" at bounding box center [341, 244] width 107 height 21
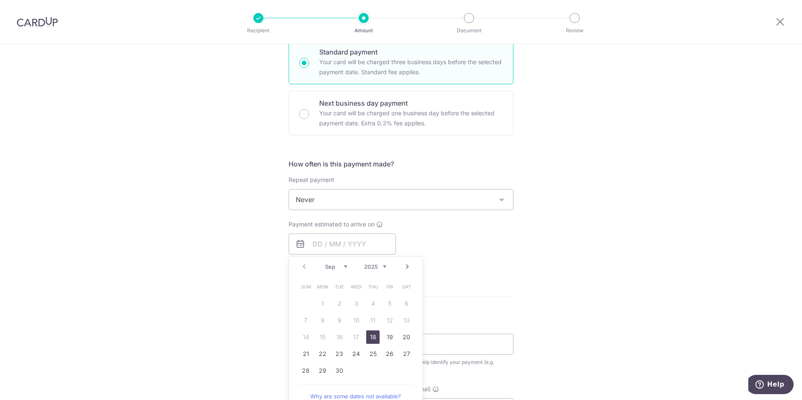
click at [370, 335] on link "18" at bounding box center [372, 336] width 13 height 13
type input "[DATE]"
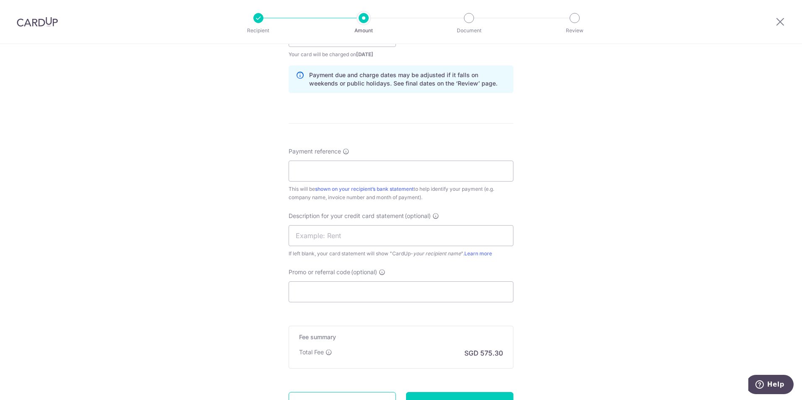
scroll to position [419, 0]
click at [333, 174] on input "Payment reference" at bounding box center [400, 169] width 225 height 21
type input "ZEISS"
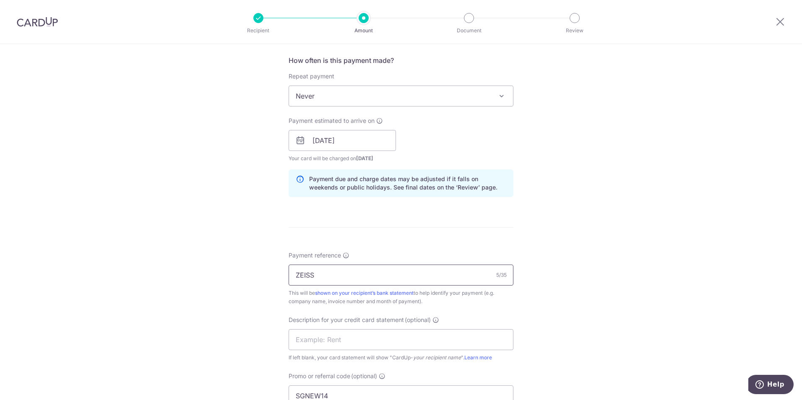
scroll to position [439, 0]
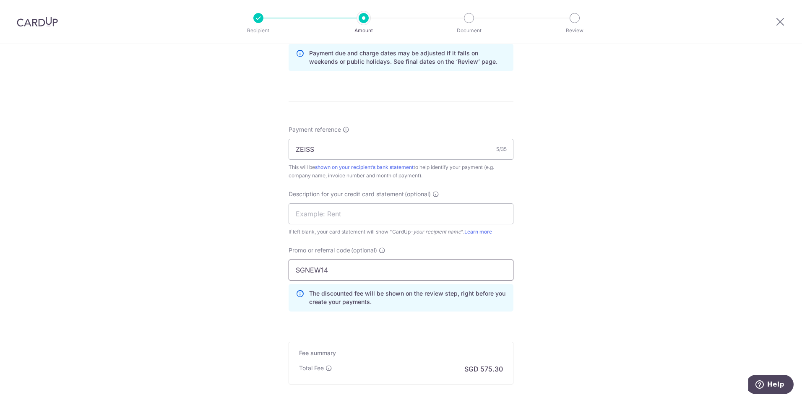
drag, startPoint x: 340, startPoint y: 268, endPoint x: 256, endPoint y: 270, distance: 84.3
click at [258, 270] on div "Tell us more about your payment Enter payment amount SGD 20,300.00 20300.00 GST…" at bounding box center [401, 48] width 802 height 887
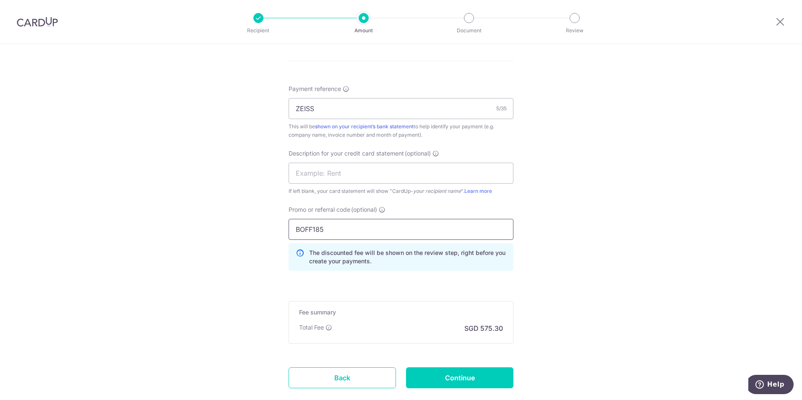
scroll to position [531, 0]
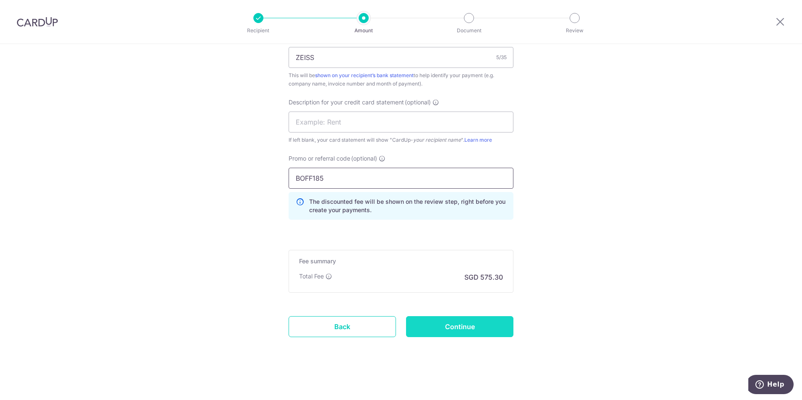
type input "BOFF185"
click at [441, 325] on input "Continue" at bounding box center [459, 326] width 107 height 21
type input "Create Schedule"
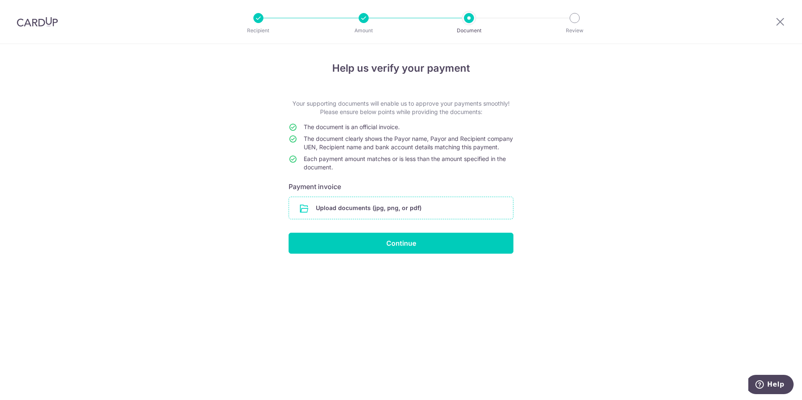
click at [400, 212] on input "file" at bounding box center [401, 208] width 224 height 22
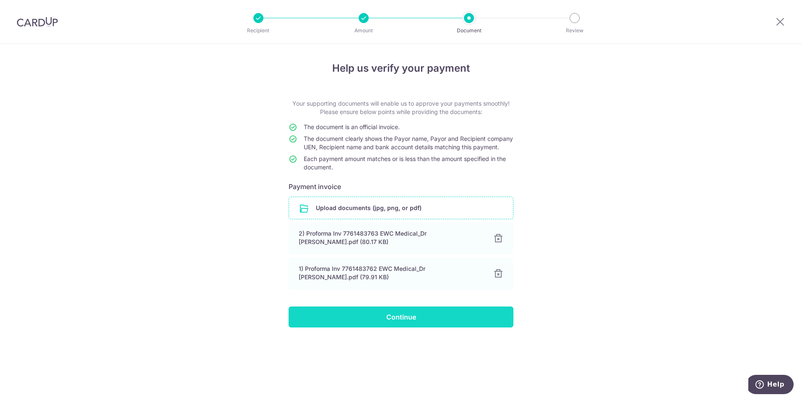
click at [437, 327] on input "Continue" at bounding box center [400, 317] width 225 height 21
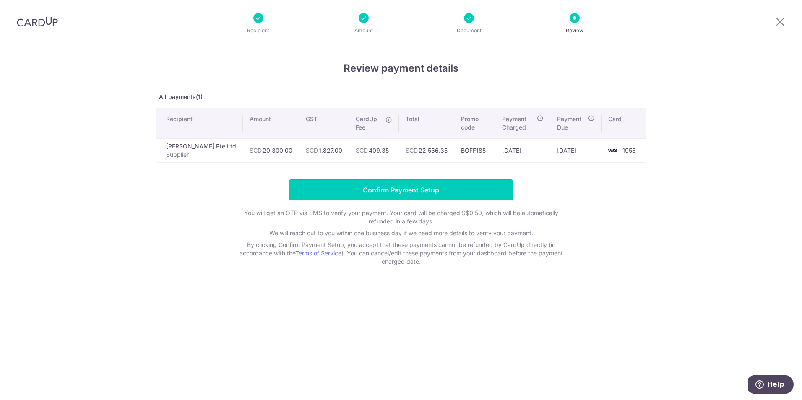
drag, startPoint x: 440, startPoint y: 189, endPoint x: 529, endPoint y: 266, distance: 117.4
click at [529, 267] on div "Review payment details All payments(1) Recipient Amount GST CardUp Fee Total Pr…" at bounding box center [401, 222] width 802 height 356
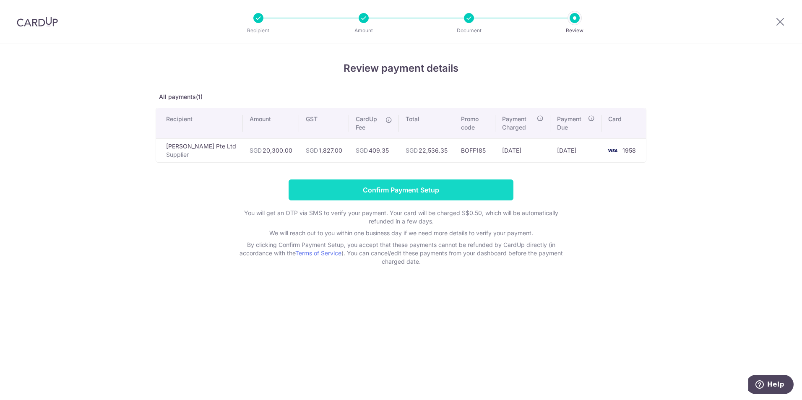
click at [440, 182] on input "Confirm Payment Setup" at bounding box center [400, 189] width 225 height 21
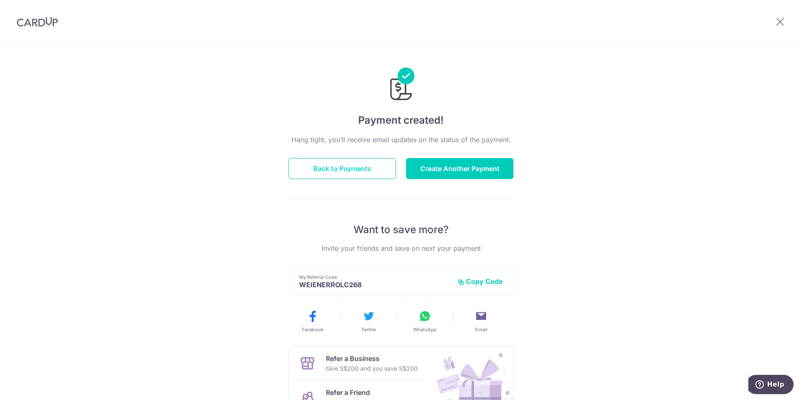
click at [361, 163] on button "Back to Payments" at bounding box center [341, 168] width 107 height 21
